Goal: Information Seeking & Learning: Learn about a topic

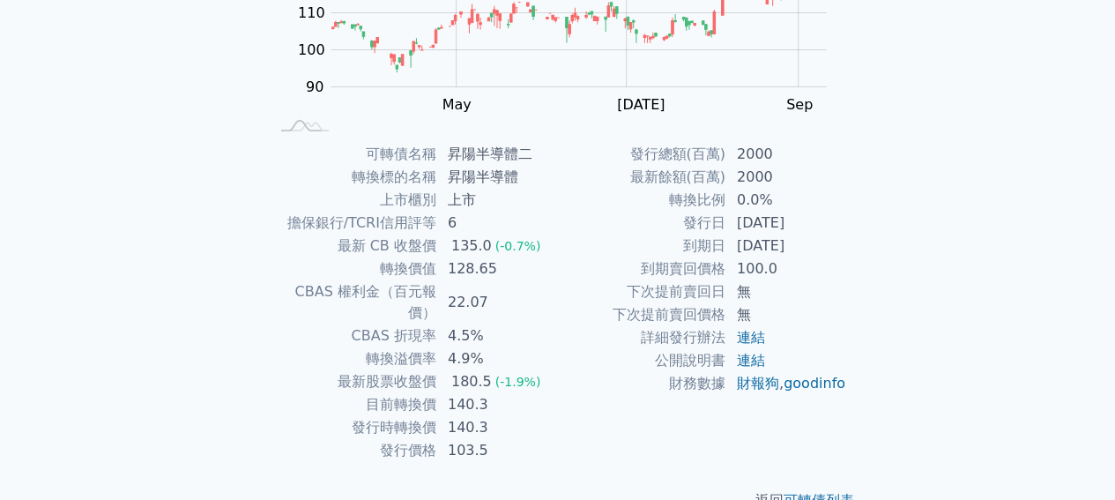
scroll to position [316, 0]
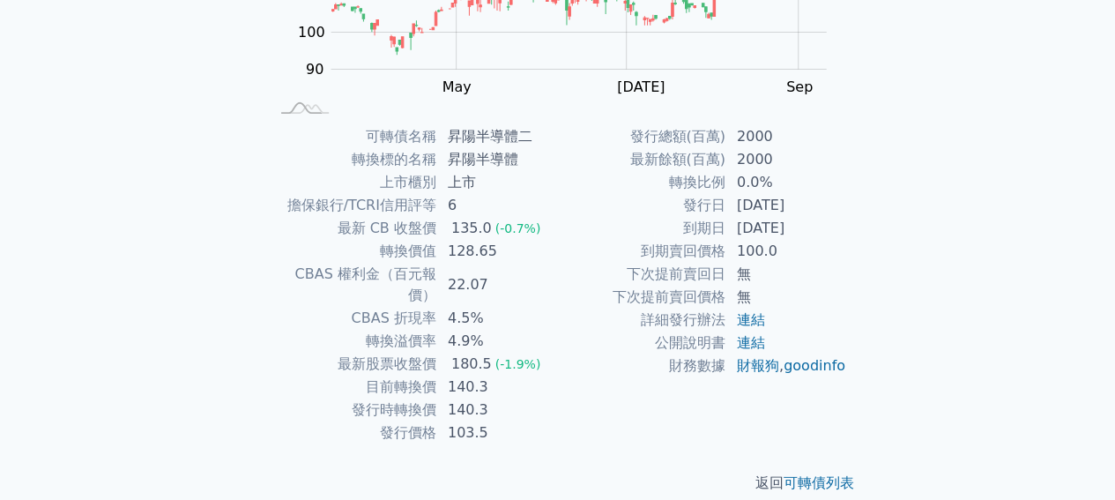
click at [145, 174] on div "可轉債列表 財務數據 可轉債列表 財務數據 登入／註冊 登入／註冊 可轉債列表 › 80282 昇陽半導體二 80282 昇陽半導體二 可轉債詳細資訊 Zoo…" at bounding box center [557, 103] width 1115 height 838
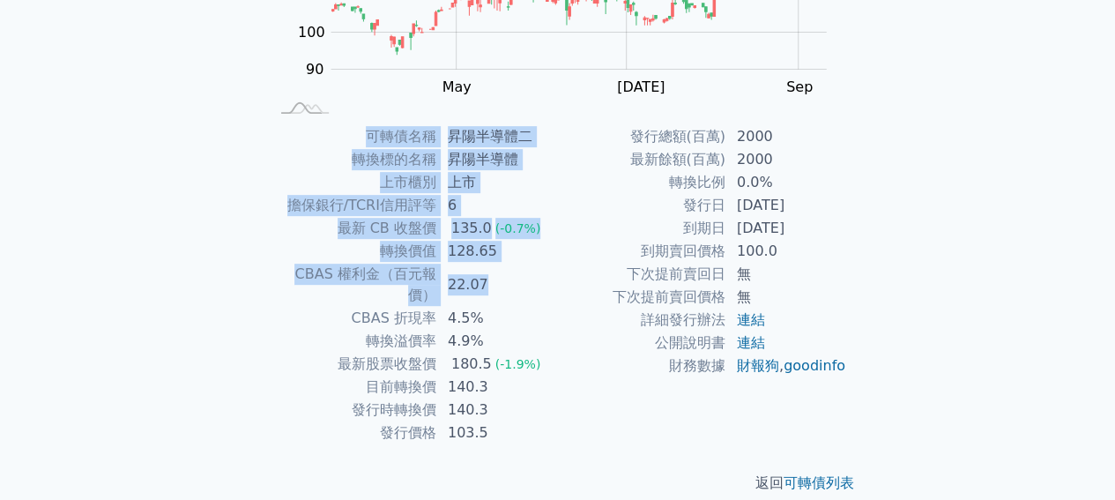
drag, startPoint x: 260, startPoint y: 274, endPoint x: 491, endPoint y: 281, distance: 231.1
click at [491, 281] on div "可轉債名稱 昇陽半導體二 轉換標的名稱 昇陽半導體 上市櫃別 上市 擔保銀行/TCRI信用評等 6 最新 CB 收盤價 135.0 (-0.7%) 轉換價值 …" at bounding box center [558, 284] width 621 height 319
click at [487, 281] on td "22.07" at bounding box center [497, 285] width 121 height 44
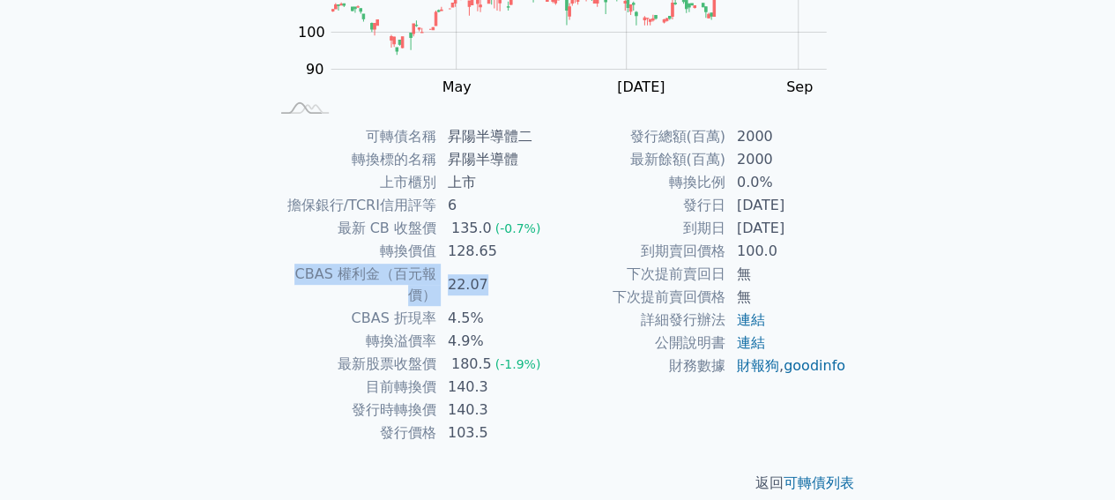
drag, startPoint x: 494, startPoint y: 272, endPoint x: 270, endPoint y: 278, distance: 224.0
click at [270, 278] on tr "CBAS 權利金（百元報價） 22.07" at bounding box center [413, 285] width 289 height 44
copy tr "CBAS 權利金（百元報價） 22.07"
click at [521, 280] on td "22.07" at bounding box center [497, 285] width 121 height 44
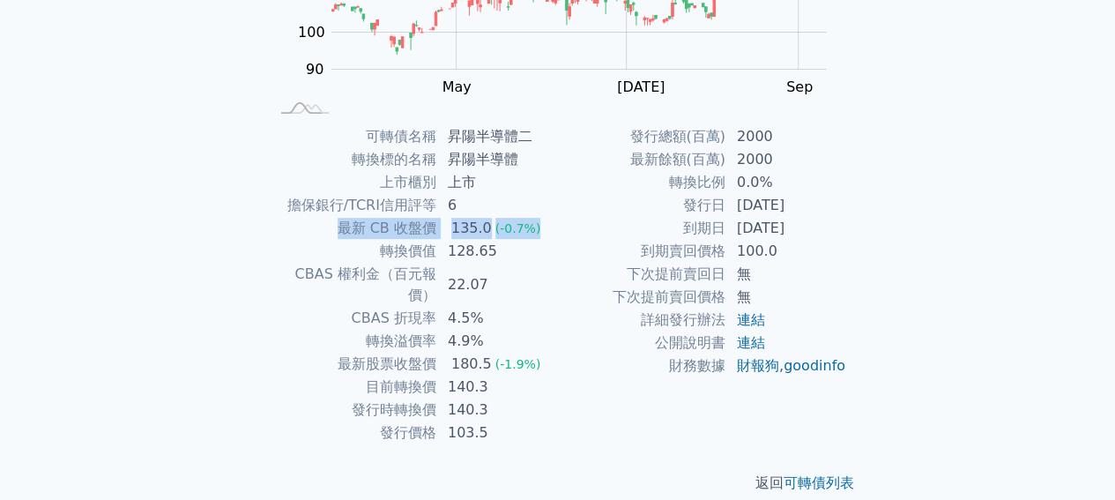
drag, startPoint x: 336, startPoint y: 227, endPoint x: 541, endPoint y: 233, distance: 205.6
click at [541, 233] on tr "最新 CB 收盤價 135.0 (-0.7%)" at bounding box center [413, 228] width 289 height 23
click at [541, 233] on td "135.0 (-0.7%)" at bounding box center [497, 228] width 121 height 23
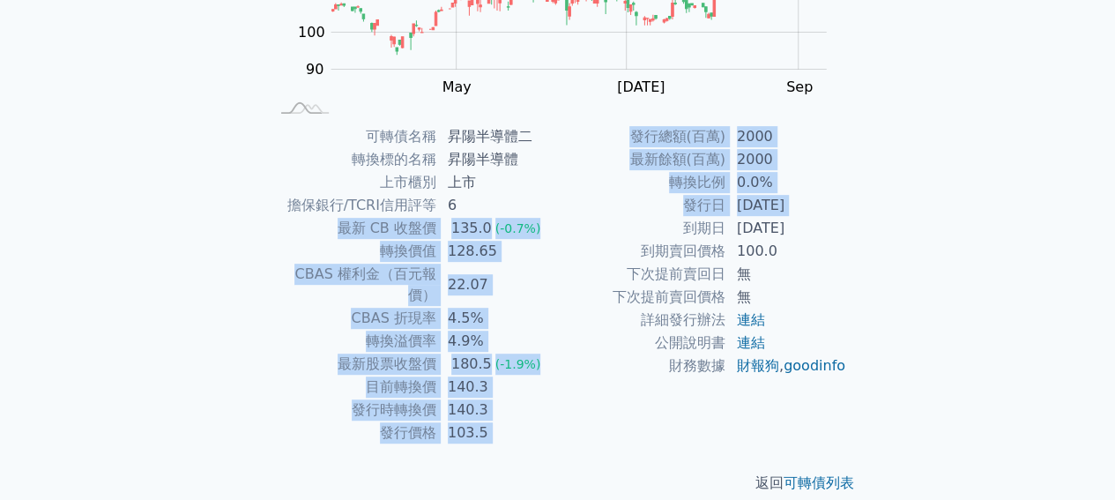
drag, startPoint x: 324, startPoint y: 225, endPoint x: 561, endPoint y: 232, distance: 237.3
click at [561, 232] on div "可轉債名稱 昇陽半導體二 轉換標的名稱 昇陽半導體 上市櫃別 上市 擔保銀行/TCRI信用評等 6 最新 CB 收盤價 135.0 (-0.7%) 轉換價值 …" at bounding box center [558, 284] width 621 height 319
click at [561, 232] on td "到期日" at bounding box center [642, 228] width 168 height 23
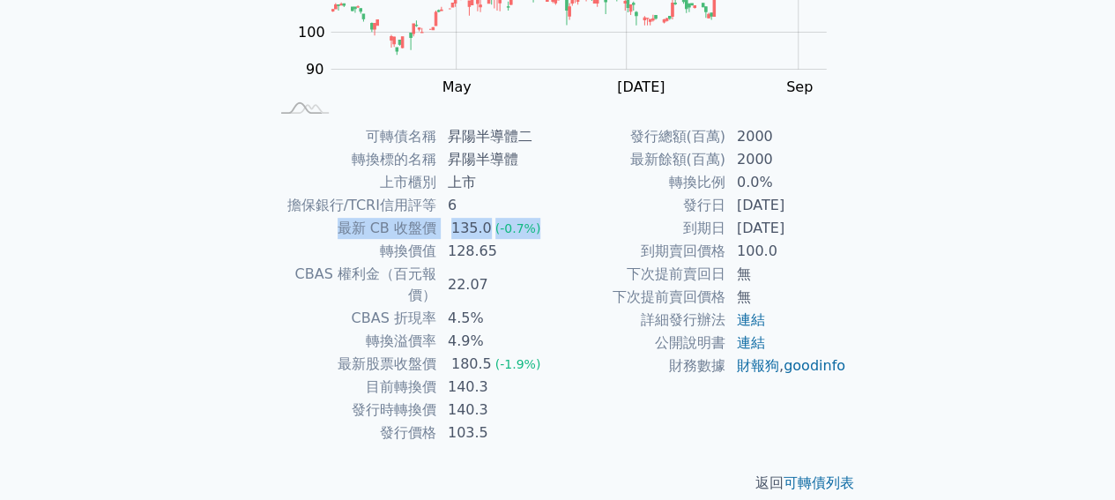
drag, startPoint x: 509, startPoint y: 230, endPoint x: 346, endPoint y: 223, distance: 163.3
click at [346, 223] on tr "最新 CB 收盤價 135.0 (-0.7%)" at bounding box center [413, 228] width 289 height 23
click at [346, 223] on td "最新 CB 收盤價" at bounding box center [353, 228] width 168 height 23
drag, startPoint x: 339, startPoint y: 223, endPoint x: 533, endPoint y: 230, distance: 194.1
click at [533, 230] on tr "最新 CB 收盤價 135.0 (-0.7%)" at bounding box center [413, 228] width 289 height 23
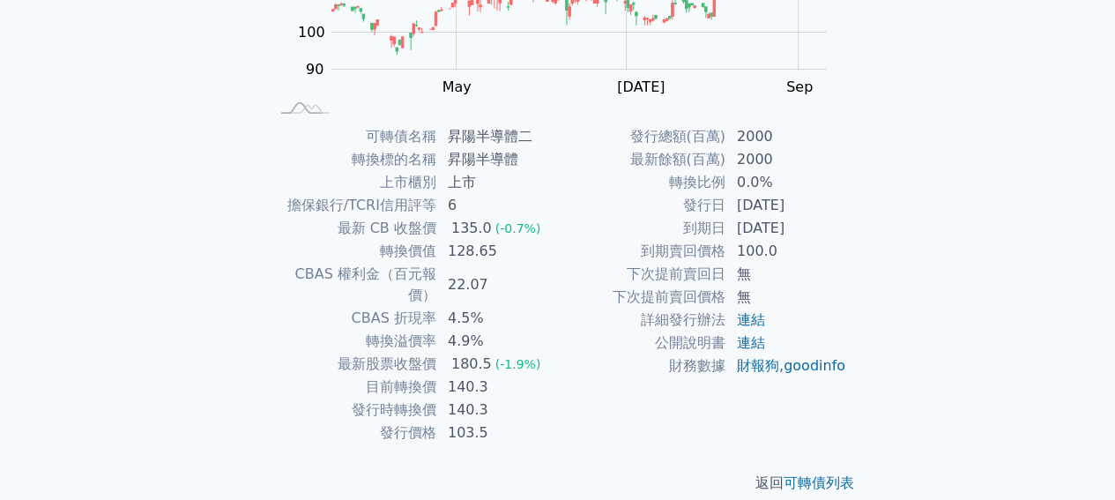
click at [559, 222] on td "到期日" at bounding box center [642, 228] width 168 height 23
click at [228, 156] on div "可轉債列表 › 80282 昇陽半導體二 80282 昇陽半導體二 可轉債詳細資訊 Zoom Out 100 70 80 90 100 110 120 130…" at bounding box center [558, 124] width 677 height 795
click at [467, 255] on td "128.65" at bounding box center [497, 251] width 121 height 23
drag, startPoint x: 497, startPoint y: 270, endPoint x: 273, endPoint y: 273, distance: 224.0
click at [273, 273] on tr "CBAS 權利金（百元報價） 22.07" at bounding box center [413, 285] width 289 height 44
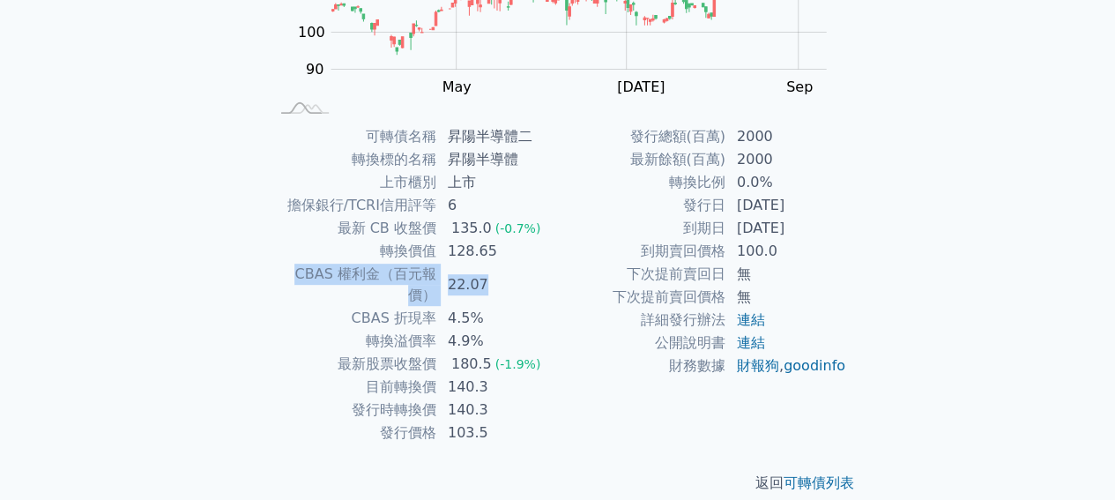
copy tr "CBAS 權利金（百元報價） 22.07"
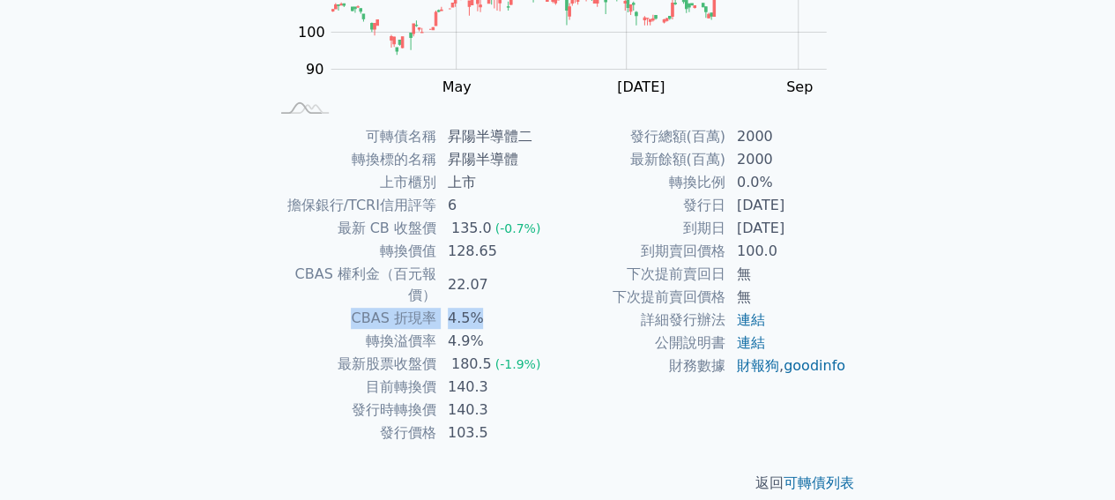
drag, startPoint x: 494, startPoint y: 295, endPoint x: 353, endPoint y: 291, distance: 141.1
click at [353, 307] on tr "CBAS 折現率 4.5%" at bounding box center [413, 318] width 289 height 23
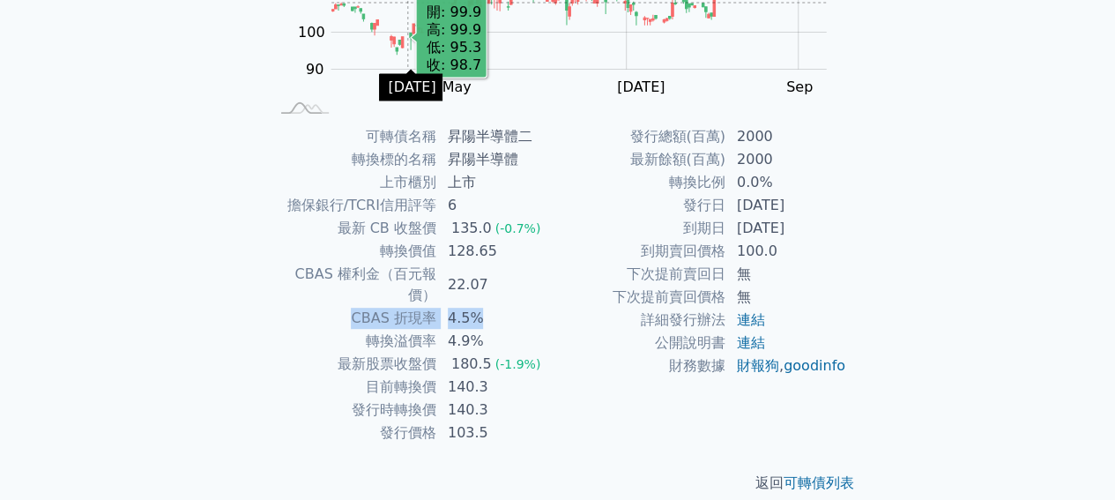
copy tr "CBAS 折現率 4.5%"
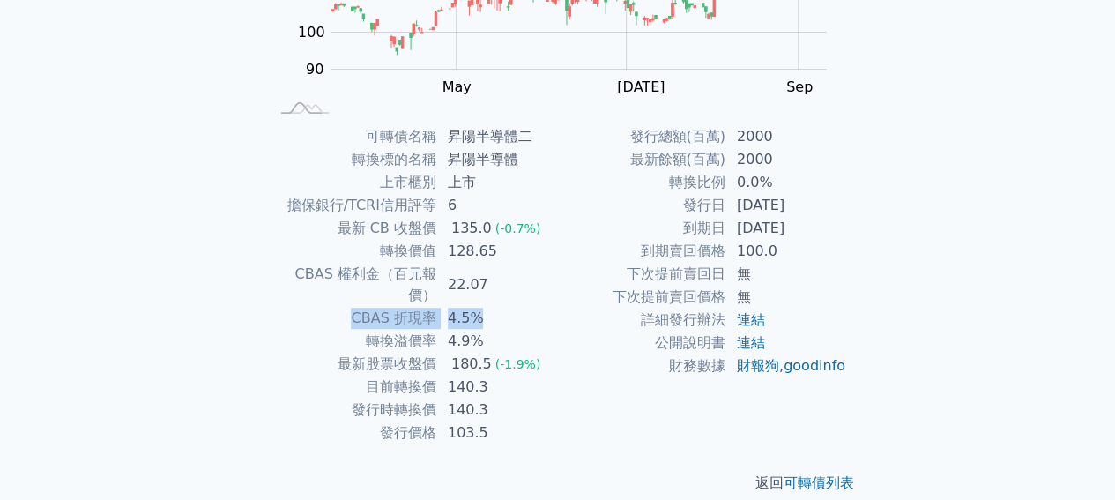
click at [437, 330] on td "4.9%" at bounding box center [497, 341] width 121 height 23
drag, startPoint x: 488, startPoint y: 318, endPoint x: 357, endPoint y: 317, distance: 130.5
click at [357, 330] on tr "轉換溢價率 4.9%" at bounding box center [413, 341] width 289 height 23
copy tr "轉換溢價率 4.9%"
click at [531, 253] on td "128.65" at bounding box center [497, 251] width 121 height 23
